Goal: Check status: Check status

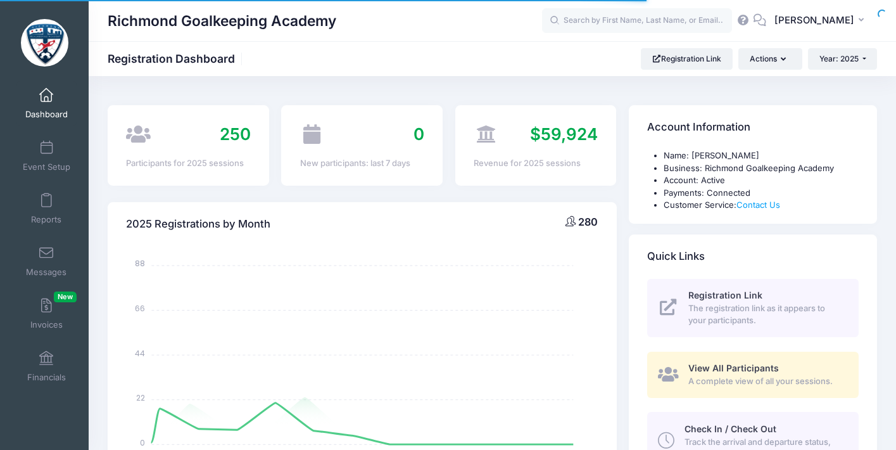
select select
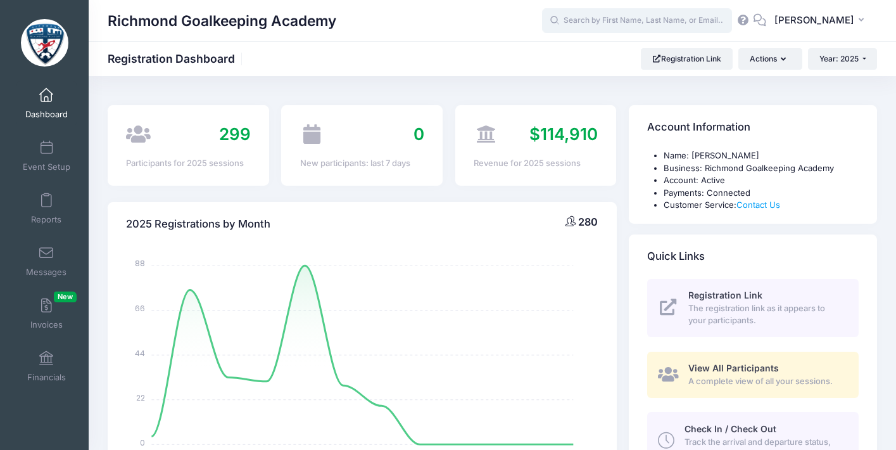
click at [645, 24] on input "text" at bounding box center [637, 20] width 190 height 25
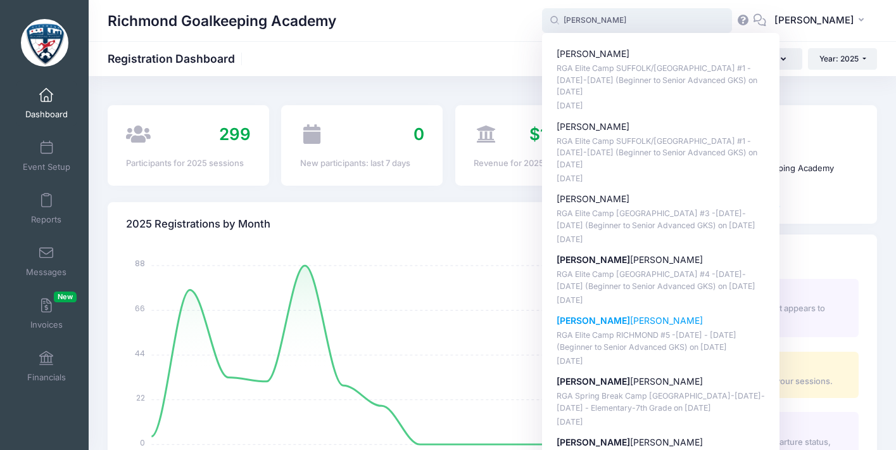
click at [593, 316] on p "[PERSON_NAME]" at bounding box center [661, 320] width 209 height 13
type input "[PERSON_NAME] (RGA Elite Camp [GEOGRAPHIC_DATA] #5 -[DATE] - [DATE] (Beginner t…"
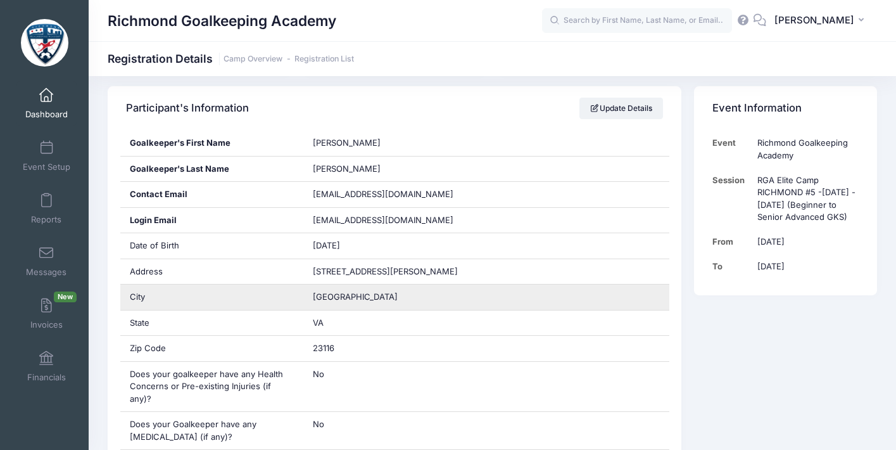
scroll to position [248, 0]
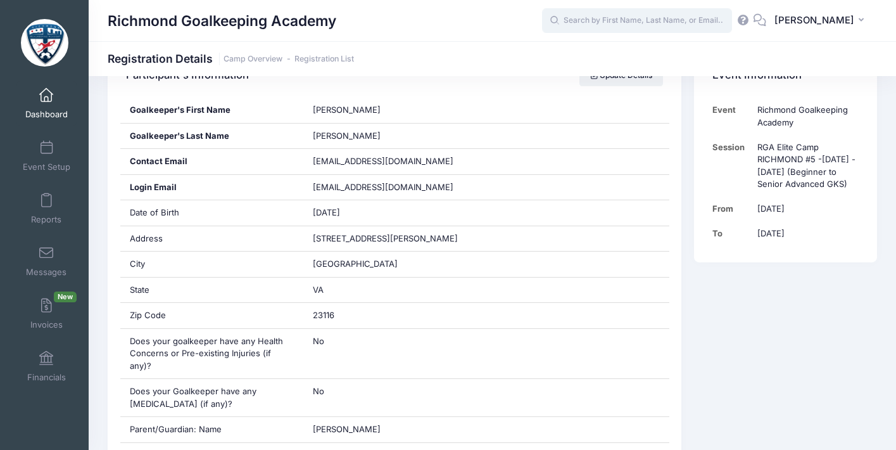
click at [635, 18] on input "text" at bounding box center [637, 20] width 190 height 25
type input "d"
type input "m"
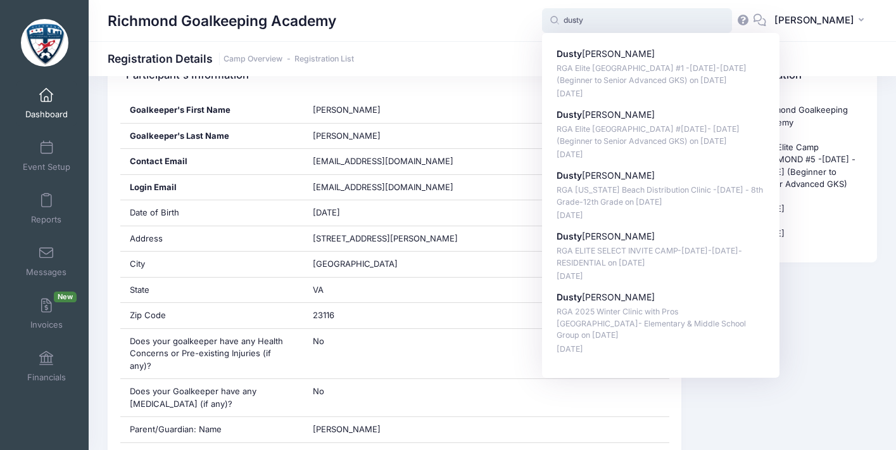
type input "Dusty Hoover (RGA Elite Camp Va Beach #1 -June 23-25, 2025 (Beginner to Senior …"
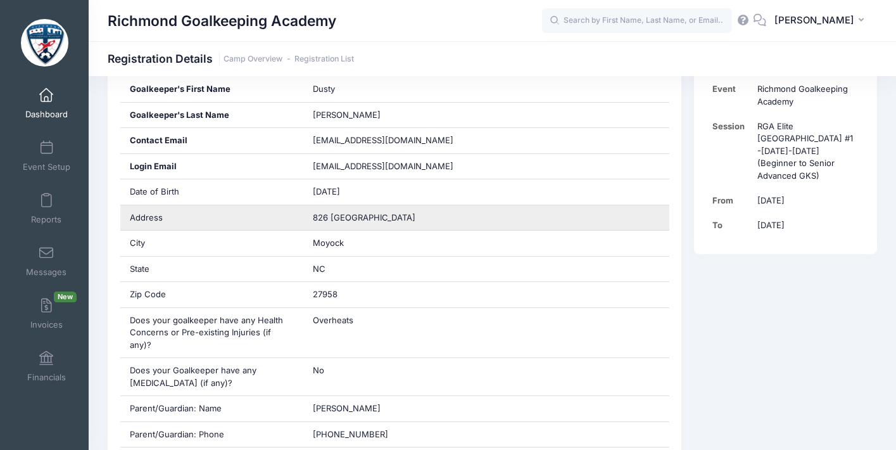
scroll to position [266, 0]
